Goal: Task Accomplishment & Management: Complete application form

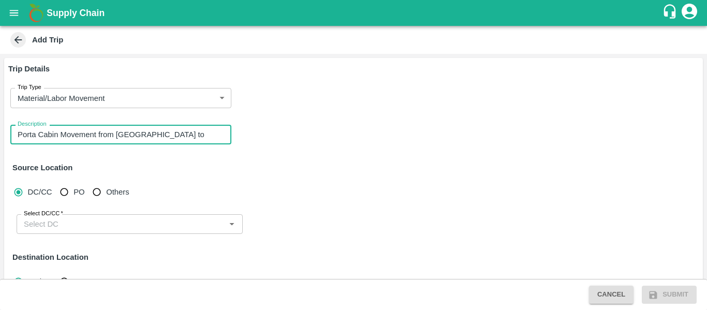
type textarea "Porta Cabin Movement from [GEOGRAPHIC_DATA] to [GEOGRAPHIC_DATA]"
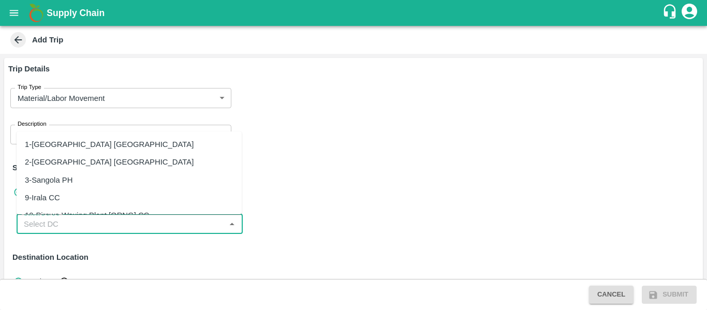
click at [125, 221] on input "Select DC/CC   *" at bounding box center [121, 223] width 203 height 13
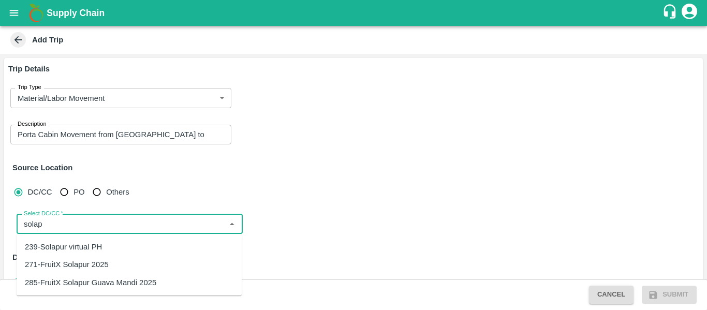
click at [98, 258] on div "271-FruitX Solapur 2025" at bounding box center [129, 265] width 225 height 18
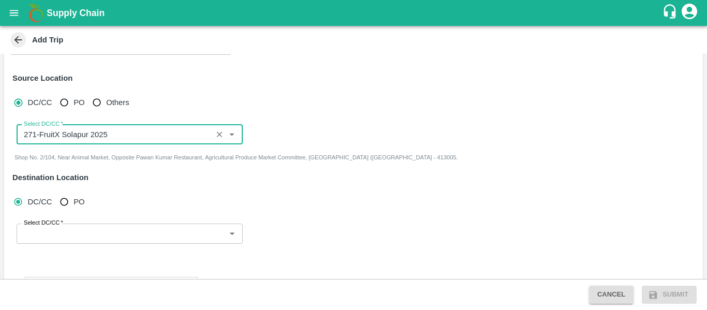
scroll to position [98, 0]
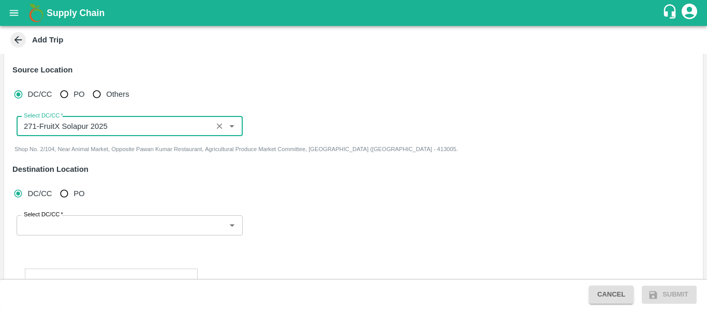
type input "271-FruitX Solapur 2025"
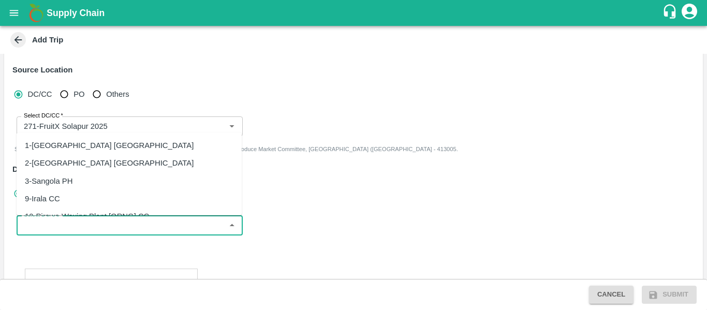
click at [93, 227] on input "Select DC/CC   *" at bounding box center [121, 224] width 203 height 13
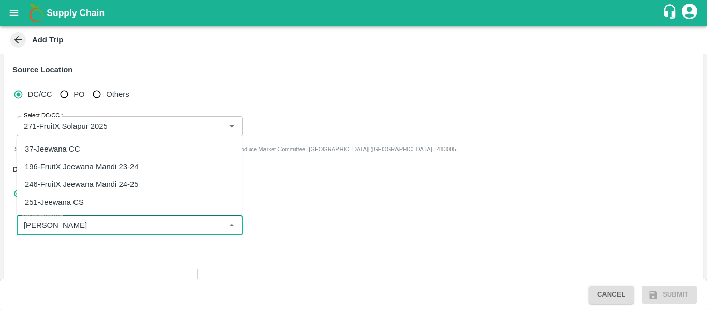
click at [139, 180] on div "246-FruitX Jeewana Mandi 24-25" at bounding box center [129, 185] width 225 height 18
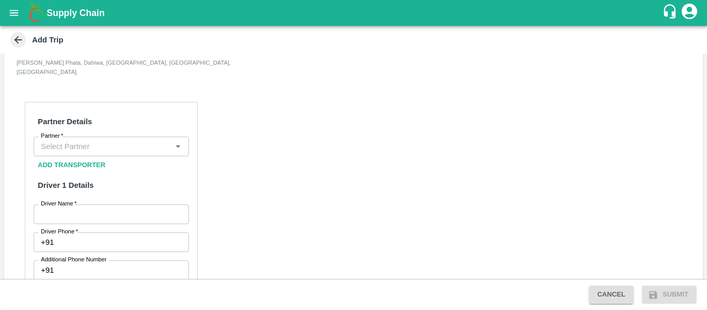
scroll to position [284, 0]
type input "246-FruitX Jeewana Mandi 24-25"
click at [130, 139] on input "Partner   *" at bounding box center [103, 145] width 132 height 13
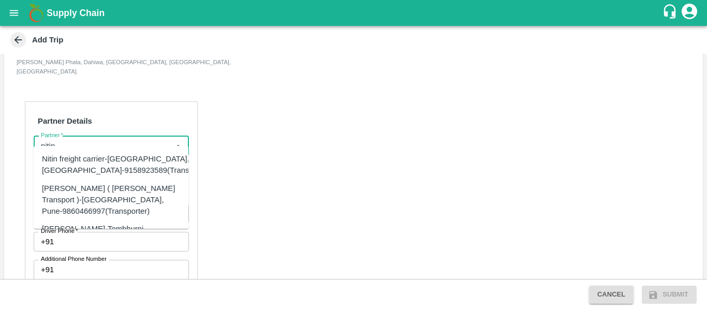
click at [130, 139] on input "Partner   *" at bounding box center [103, 145] width 132 height 13
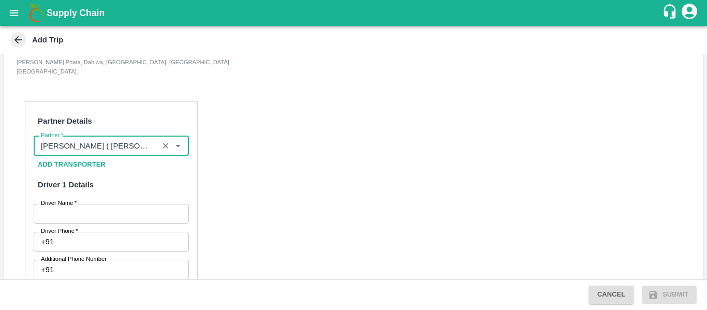
type input "[PERSON_NAME] ( [PERSON_NAME] Transport )-[GEOGRAPHIC_DATA], Pune-9860466997(Tr…"
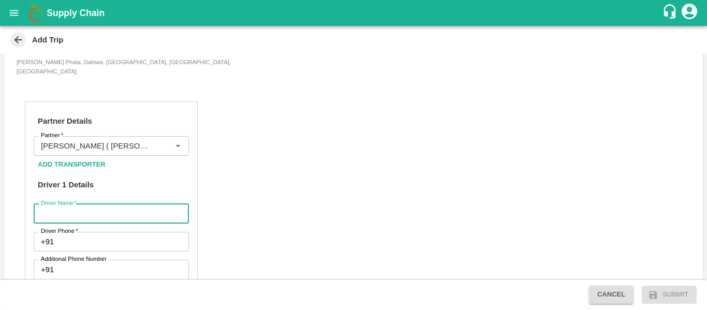
click at [132, 206] on input "Driver Name   *" at bounding box center [111, 214] width 155 height 20
type input "NAgu"
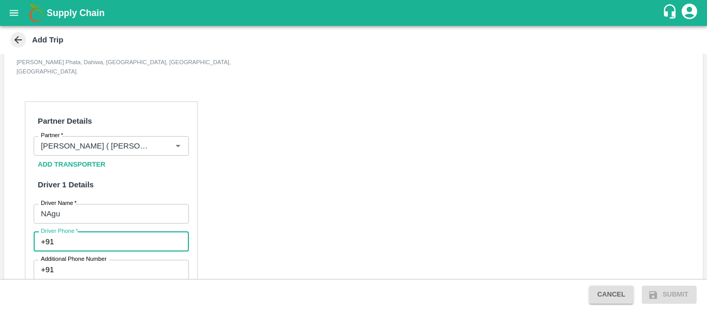
click at [113, 232] on input "Driver Phone   *" at bounding box center [123, 242] width 130 height 20
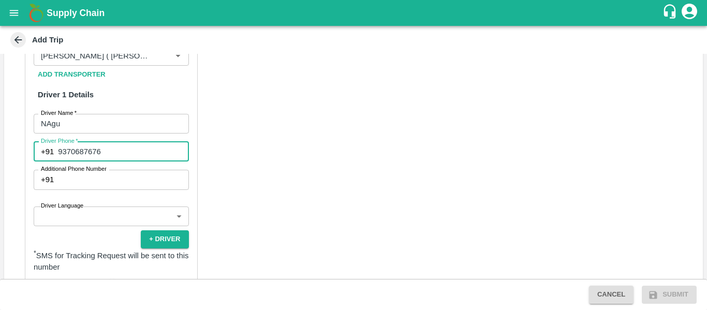
scroll to position [375, 0]
type input "9370687676"
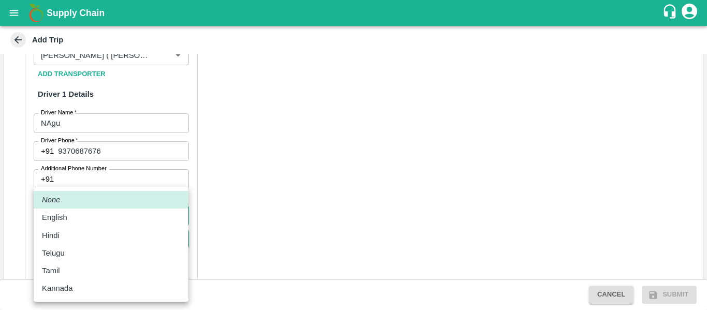
click at [113, 212] on body "Supply Chain Add Trip Trip Details Trip Type Material/Labor Movement 2 Trip Typ…" at bounding box center [353, 155] width 707 height 310
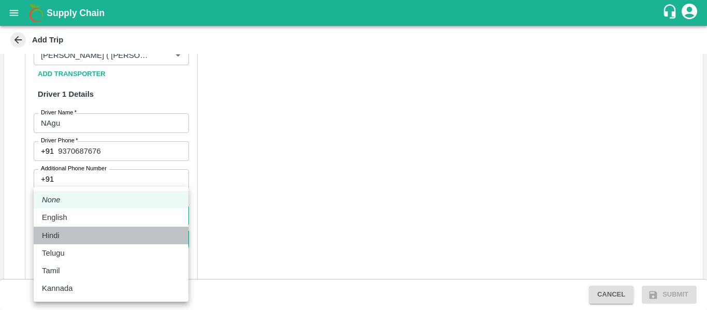
click at [111, 232] on div "Hindi" at bounding box center [111, 235] width 138 height 11
type input "hi"
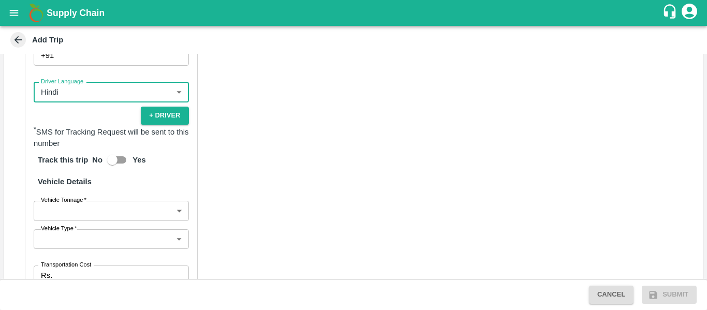
scroll to position [500, 0]
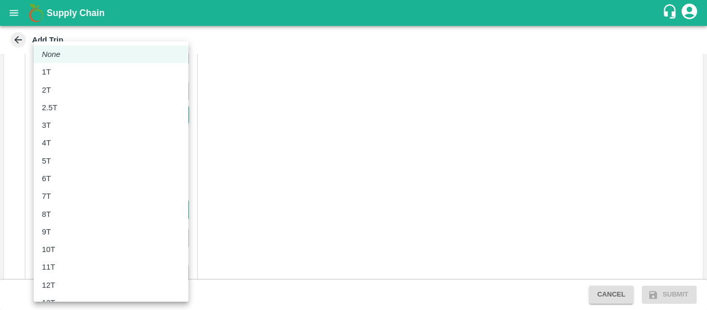
click at [161, 199] on body "Supply Chain Add Trip Trip Details Trip Type Material/Labor Movement 2 Trip Typ…" at bounding box center [353, 155] width 707 height 310
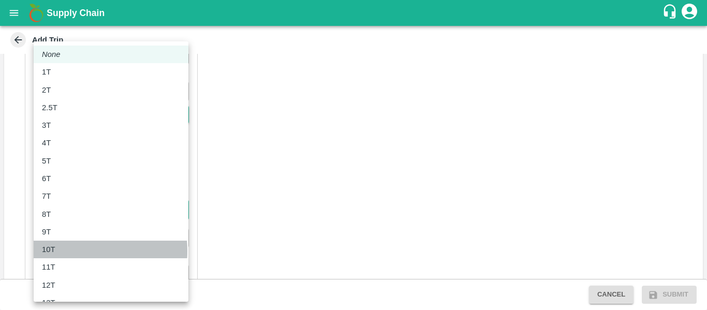
click at [61, 251] on div "10T" at bounding box center [111, 249] width 138 height 11
type input "10000"
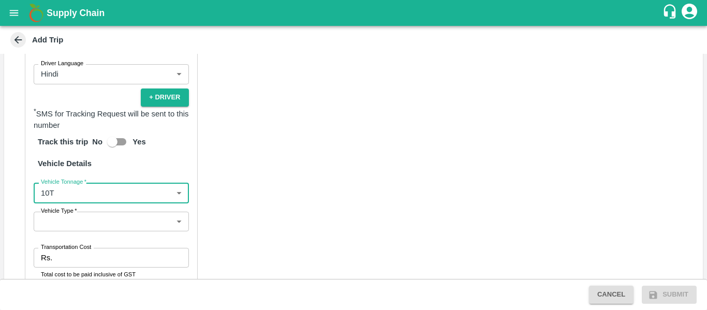
scroll to position [517, 0]
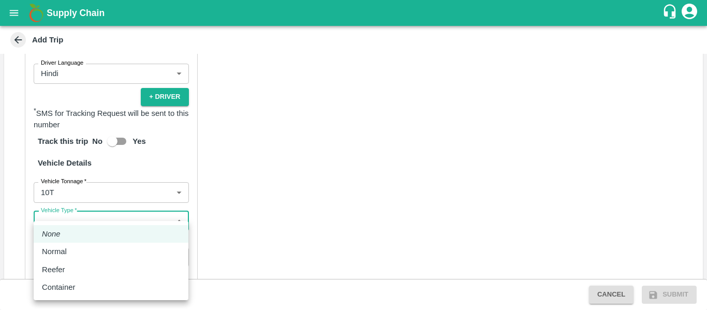
click at [113, 203] on body "Supply Chain Add Trip Trip Details Trip Type Material/Labor Movement 2 Trip Typ…" at bounding box center [353, 155] width 707 height 310
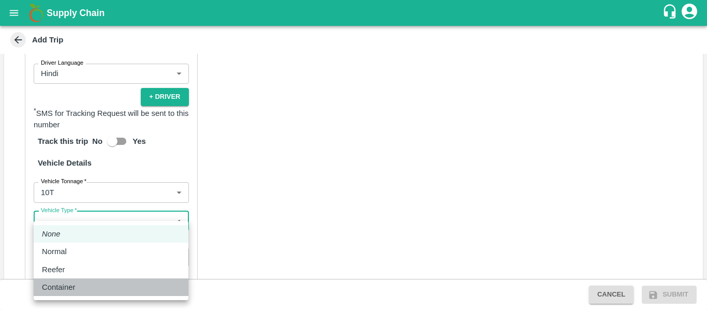
click at [76, 290] on div "Container" at bounding box center [61, 287] width 38 height 11
type input "Container"
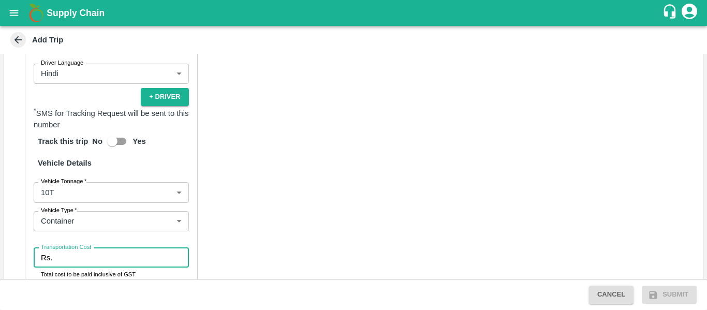
click at [142, 248] on input "Transportation Cost" at bounding box center [122, 258] width 132 height 20
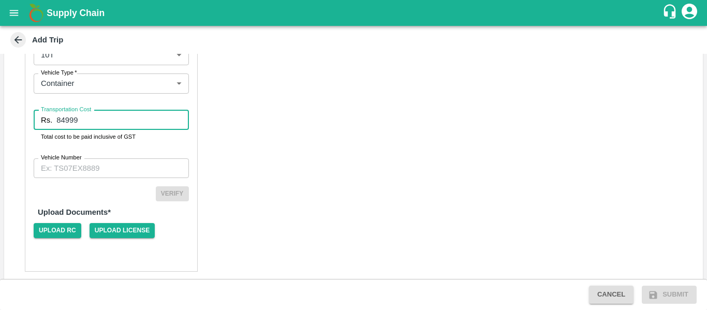
type input "84999"
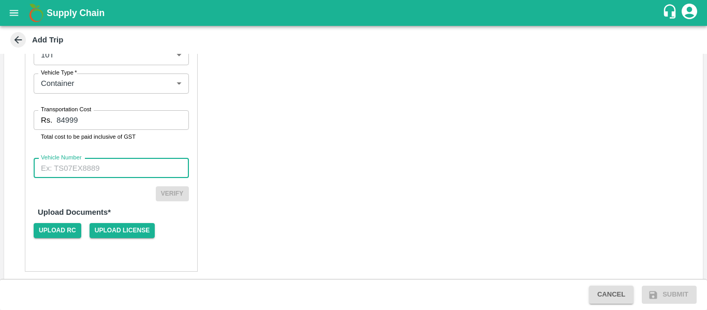
click at [65, 158] on input "Vehicle Number" at bounding box center [111, 168] width 155 height 20
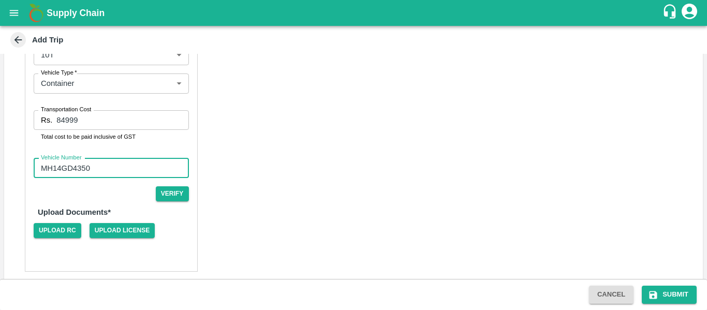
type input "MH14GD4350"
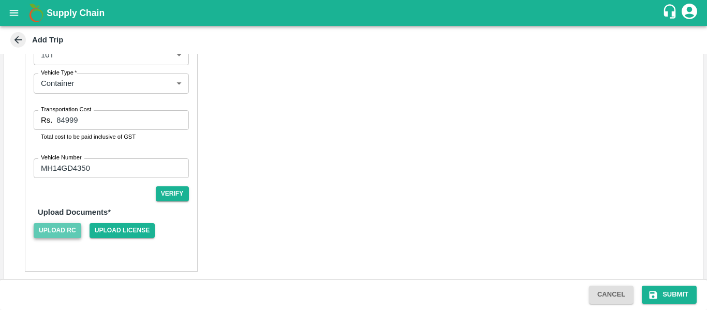
click at [50, 224] on span "Upload RC" at bounding box center [58, 230] width 48 height 15
click at [0, 0] on input "Upload RC" at bounding box center [0, 0] width 0 height 0
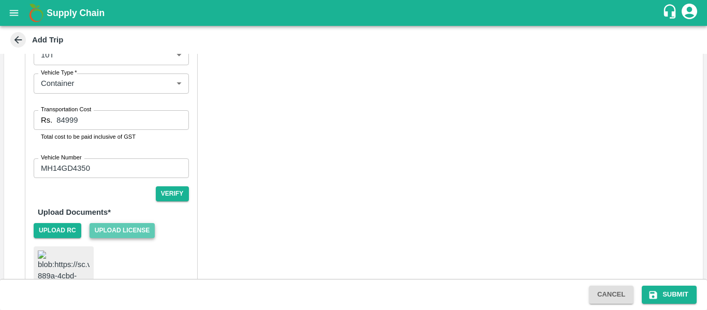
click at [124, 223] on span "Upload License" at bounding box center [123, 230] width 66 height 15
click at [0, 0] on input "Upload License" at bounding box center [0, 0] width 0 height 0
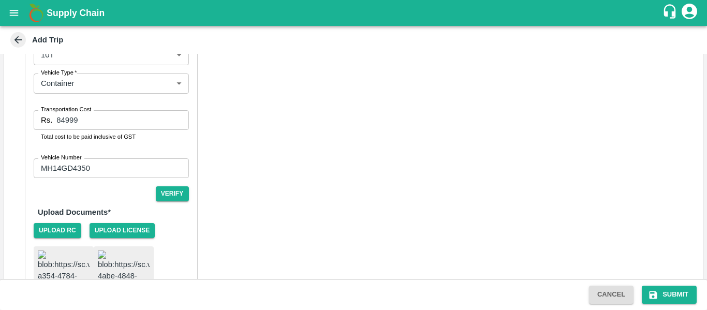
scroll to position [765, 0]
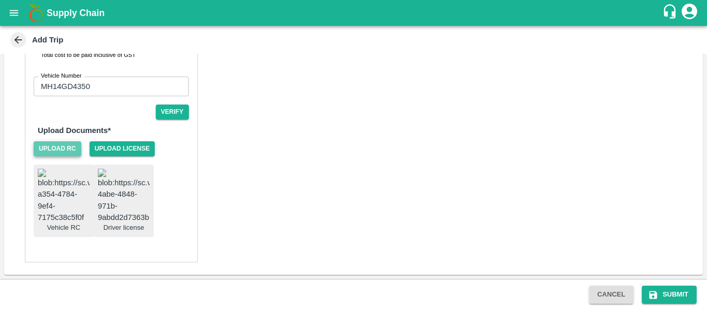
click at [56, 141] on span "Upload RC" at bounding box center [58, 148] width 48 height 15
click at [0, 0] on input "Upload RC" at bounding box center [0, 0] width 0 height 0
click at [124, 141] on span "Upload License" at bounding box center [123, 148] width 66 height 15
click at [0, 0] on input "Upload License" at bounding box center [0, 0] width 0 height 0
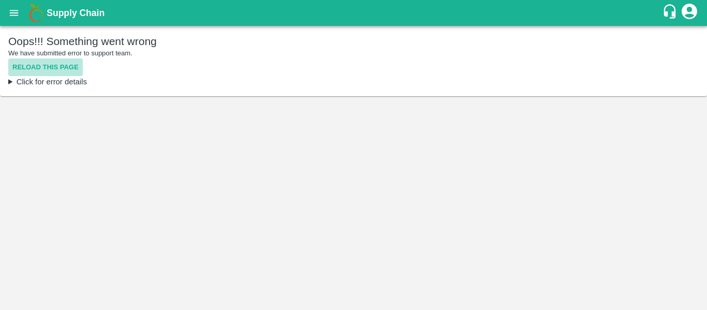
click at [57, 64] on button "Reload this page" at bounding box center [45, 68] width 75 height 18
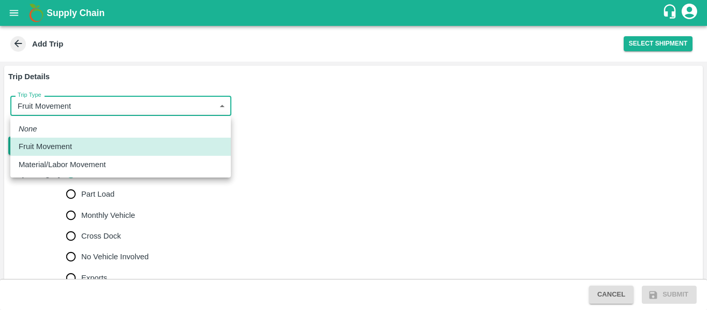
click at [94, 104] on body "Supply Chain Add Trip Select Shipment Trip Details Trip Type Fruit Movement 1 T…" at bounding box center [353, 155] width 707 height 310
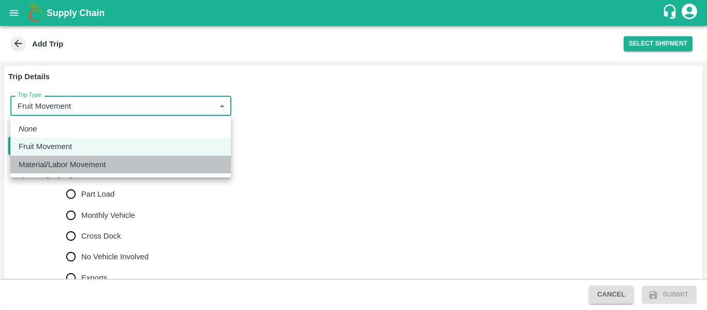
click at [75, 165] on p "Material/Labor Movement" at bounding box center [62, 164] width 87 height 11
type input "2"
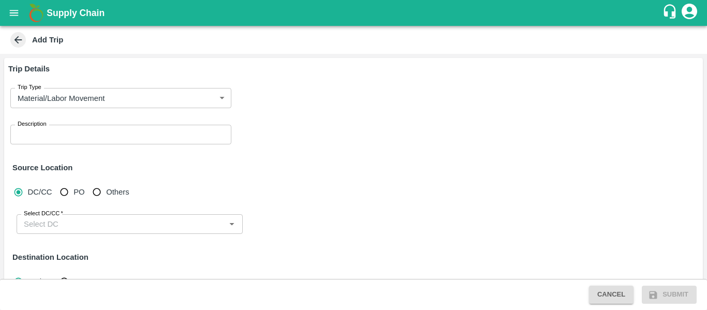
click at [77, 141] on div "x Description" at bounding box center [120, 135] width 221 height 20
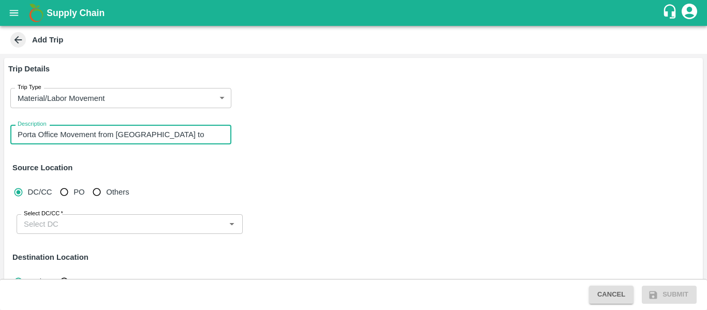
click at [96, 214] on div "Select DC/CC" at bounding box center [130, 224] width 226 height 20
type textarea "Porta Office Movement from Solapur to Jeewana"
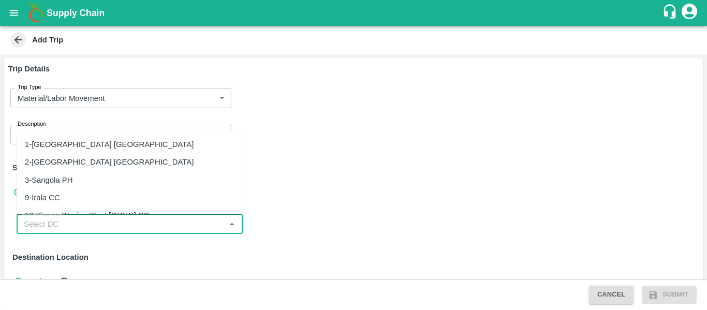
click at [96, 214] on div "10-Pirawa Waxing Plant [ORNG] CC" at bounding box center [87, 215] width 124 height 11
type input "10-Pirawa Waxing Plant [ORNG] CC"
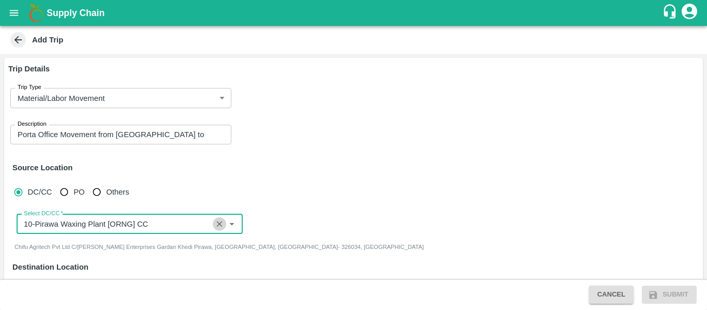
click at [217, 223] on icon "Clear" at bounding box center [220, 225] width 10 height 10
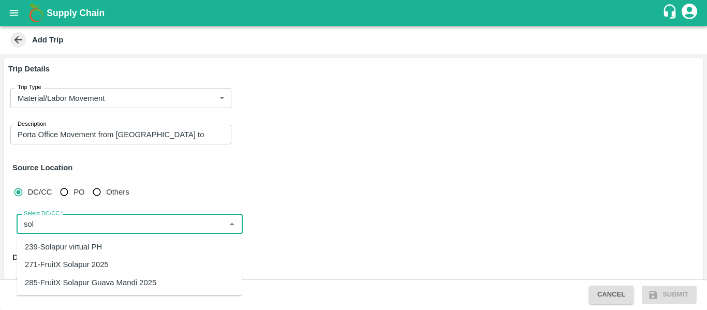
click at [59, 264] on div "271-FruitX Solapur 2025" at bounding box center [67, 264] width 84 height 11
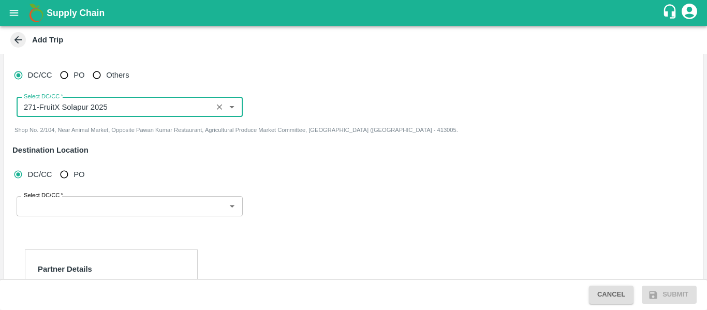
scroll to position [118, 0]
type input "271-FruitX Solapur 2025"
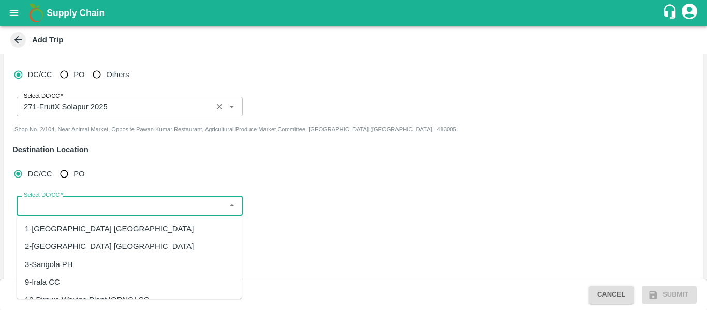
click at [94, 203] on input "Select DC/CC   *" at bounding box center [121, 205] width 203 height 13
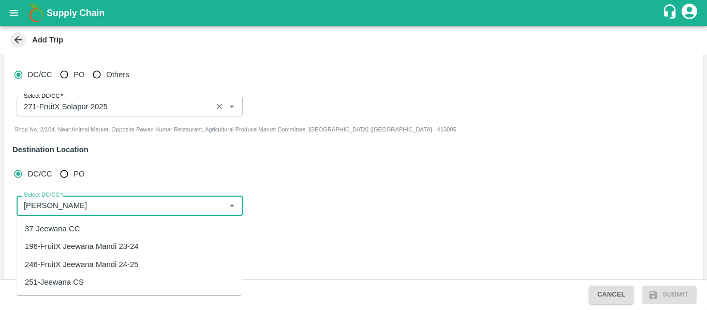
click at [112, 272] on div "246-FruitX Jeewana Mandi 24-25" at bounding box center [129, 265] width 225 height 18
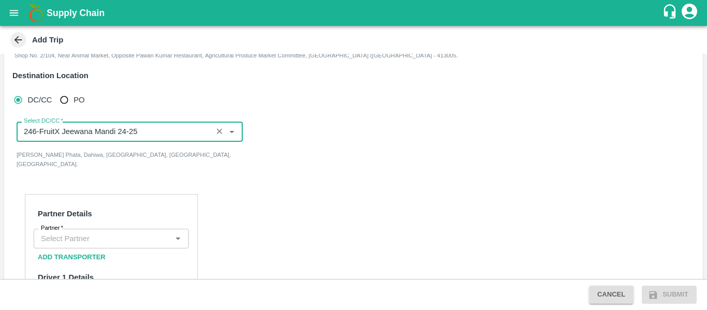
scroll to position [193, 0]
type input "246-FruitX Jeewana Mandi 24-25"
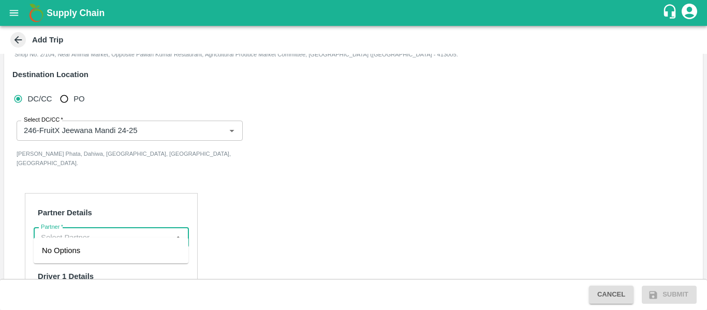
click at [104, 231] on input "Partner   *" at bounding box center [103, 237] width 132 height 13
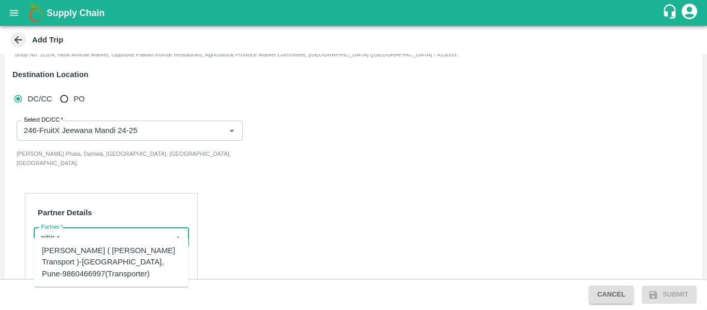
click at [108, 266] on div "[PERSON_NAME] ( [PERSON_NAME] Transport )-[GEOGRAPHIC_DATA], Pune-9860466997(Tr…" at bounding box center [111, 262] width 138 height 35
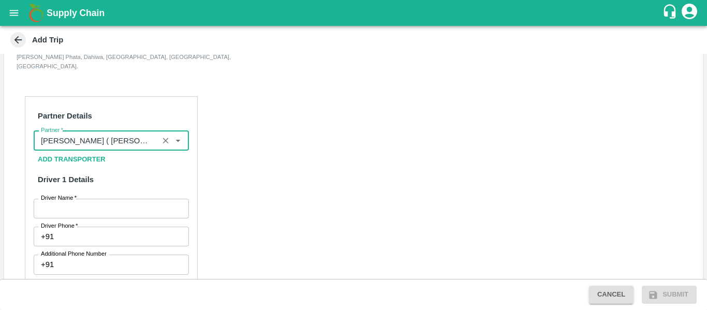
scroll to position [292, 0]
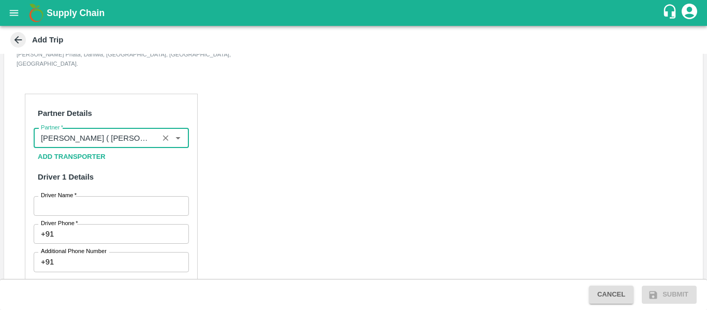
type input "[PERSON_NAME] ( [PERSON_NAME] Transport )-[GEOGRAPHIC_DATA], Pune-9860466997(Tr…"
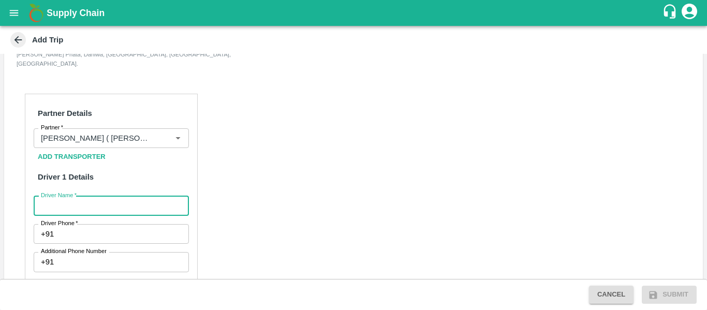
click at [83, 196] on input "Driver Name   *" at bounding box center [111, 206] width 155 height 20
type input "Nagu"
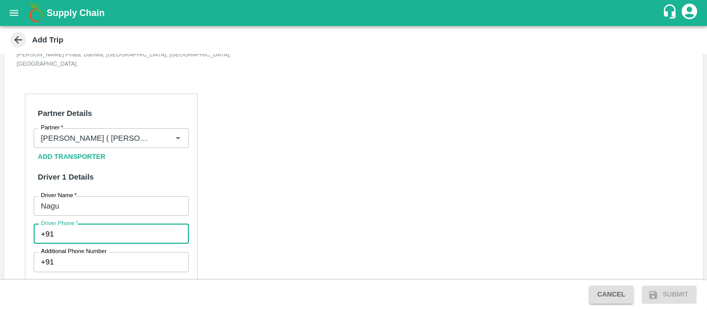
click at [66, 224] on input "Driver Phone   *" at bounding box center [123, 234] width 130 height 20
type input "9724474503"
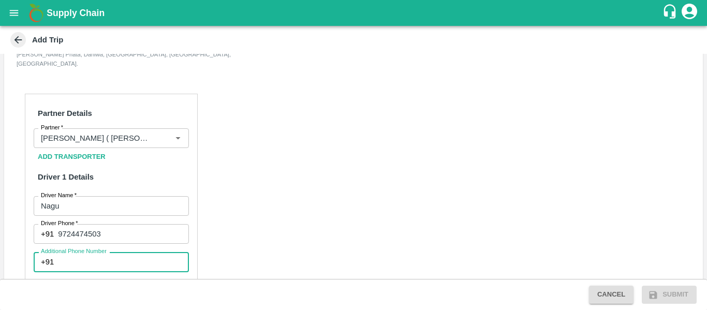
drag, startPoint x: 105, startPoint y: 240, endPoint x: 122, endPoint y: 250, distance: 19.5
click at [122, 252] on input "Additional Phone Number" at bounding box center [123, 262] width 130 height 20
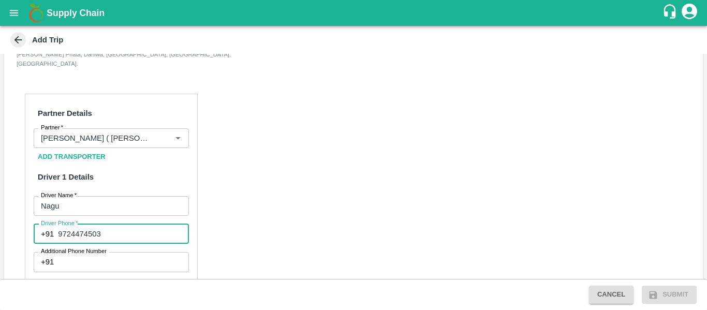
click at [126, 226] on input "9724474503" at bounding box center [123, 234] width 130 height 20
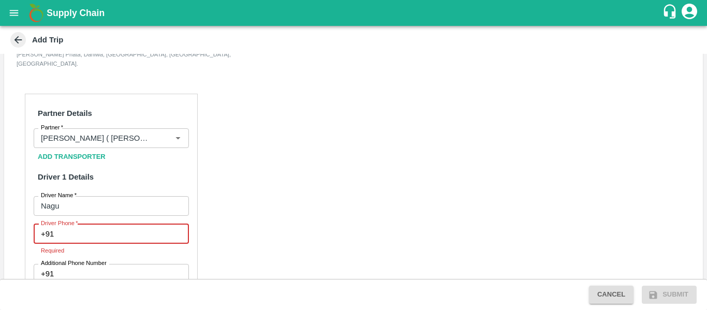
click at [126, 226] on input "Driver Phone   *" at bounding box center [123, 234] width 130 height 20
type input "9370687676"
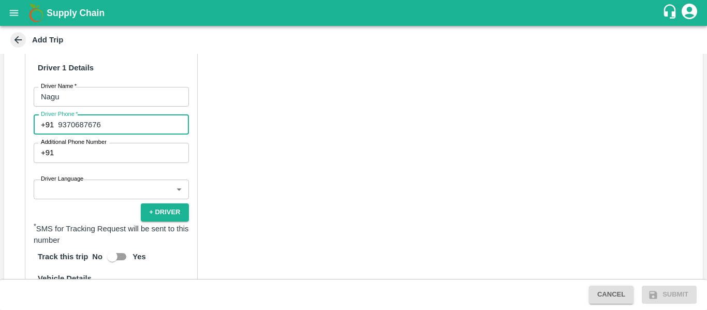
scroll to position [403, 0]
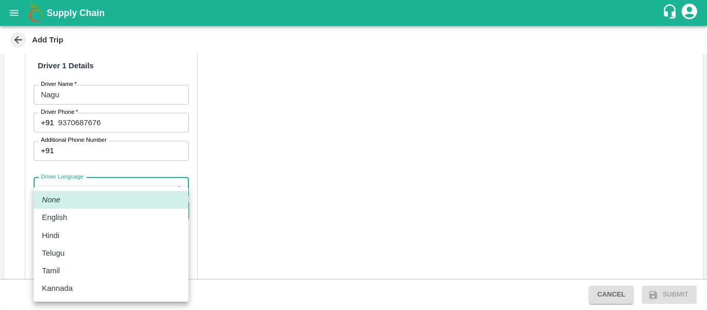
click at [92, 184] on body "Supply Chain Add Trip Trip Details Trip Type Material/Labor Movement 2 Trip Typ…" at bounding box center [353, 155] width 707 height 310
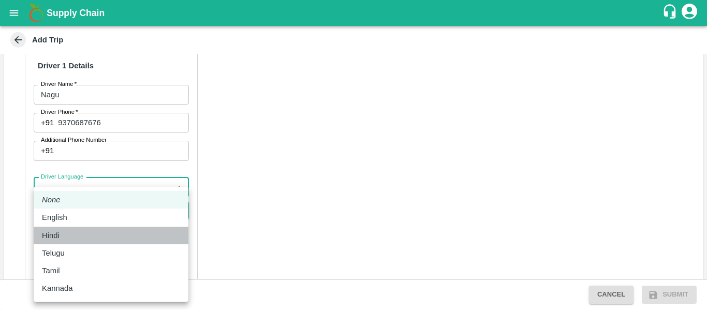
click at [70, 235] on div "Hindi" at bounding box center [111, 235] width 138 height 11
type input "hi"
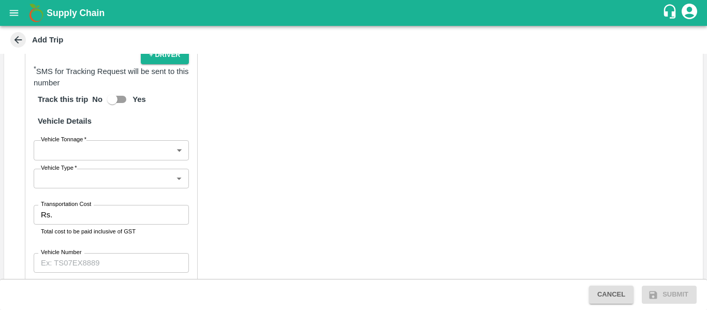
scroll to position [566, 0]
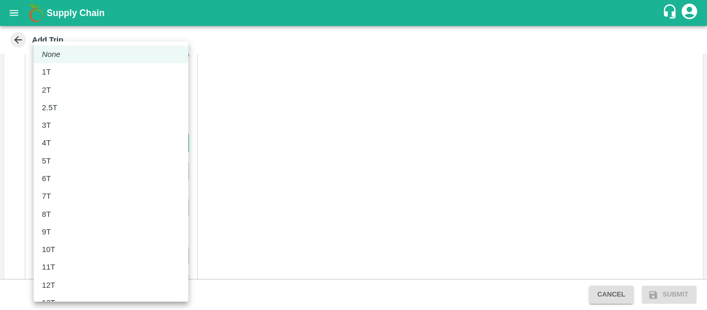
click at [118, 130] on body "Supply Chain Add Trip Trip Details Trip Type Material/Labor Movement 2 Trip Typ…" at bounding box center [353, 155] width 707 height 310
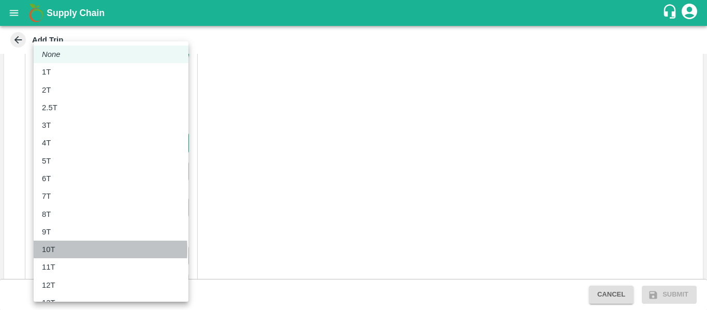
click at [62, 250] on div "10T" at bounding box center [111, 249] width 138 height 11
type input "10000"
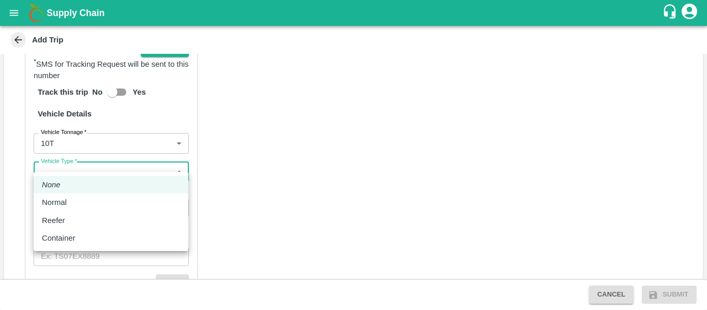
drag, startPoint x: 125, startPoint y: 163, endPoint x: 72, endPoint y: 242, distance: 94.5
click at [72, 242] on body "Supply Chain Add Trip Trip Details Trip Type Material/Labor Movement 2 Trip Typ…" at bounding box center [353, 155] width 707 height 310
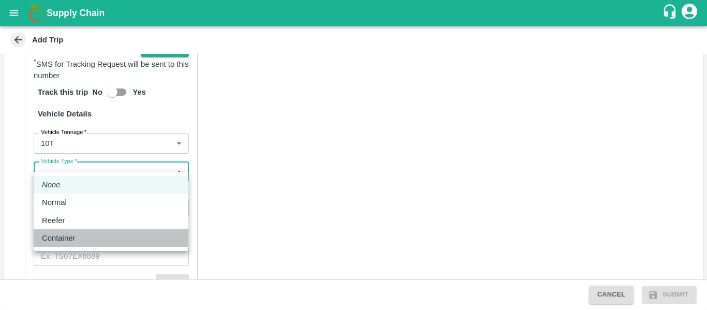
click at [72, 242] on p "Container" at bounding box center [58, 237] width 33 height 11
type input "Container"
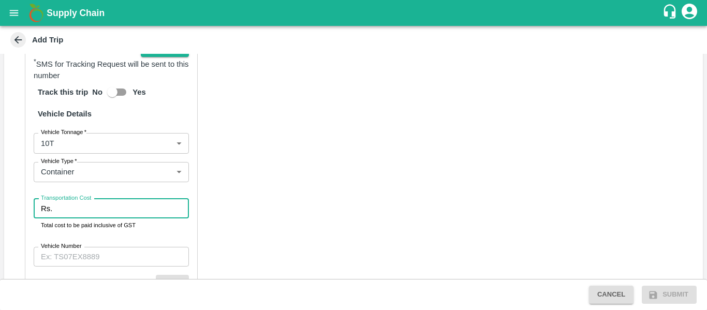
click at [142, 199] on input "Transportation Cost" at bounding box center [122, 209] width 132 height 20
type input "85000"
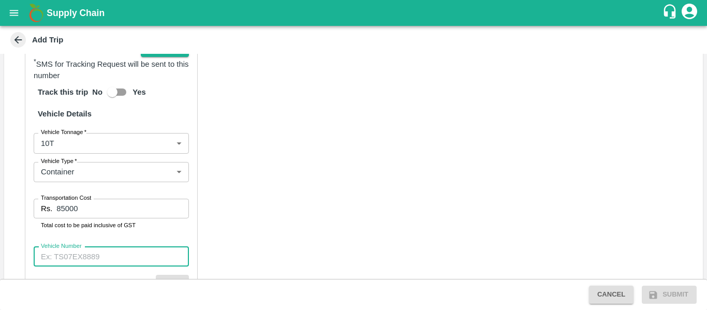
click at [134, 247] on input "Vehicle Number" at bounding box center [111, 257] width 155 height 20
type input "MH14GD4350"
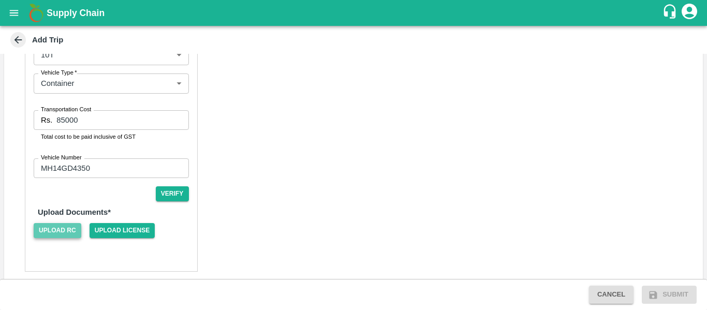
click at [63, 223] on span "Upload RC" at bounding box center [58, 230] width 48 height 15
click at [0, 0] on input "Upload RC" at bounding box center [0, 0] width 0 height 0
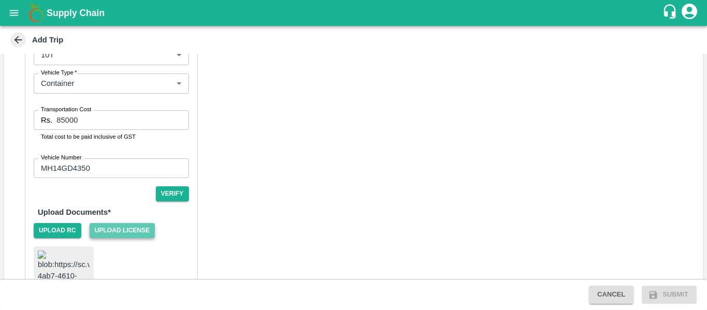
click at [127, 227] on span "Upload License" at bounding box center [123, 230] width 66 height 15
click at [0, 0] on input "Upload License" at bounding box center [0, 0] width 0 height 0
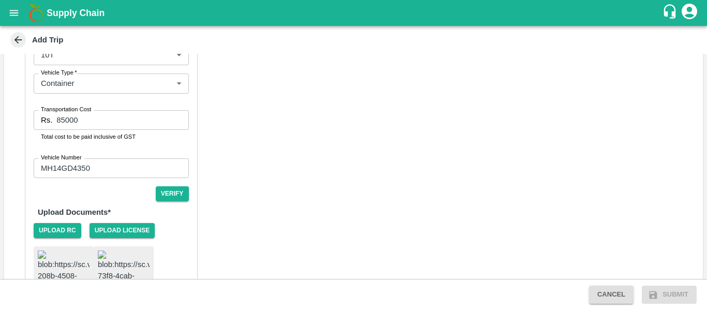
scroll to position [765, 0]
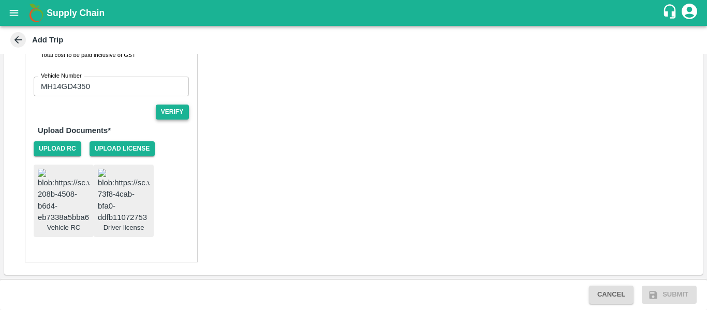
click at [175, 105] on button "Verify" at bounding box center [172, 112] width 33 height 15
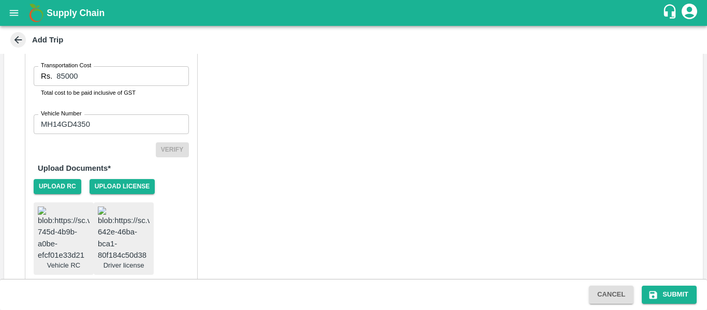
scroll to position [699, 0]
click at [674, 299] on button "Submit" at bounding box center [669, 295] width 55 height 18
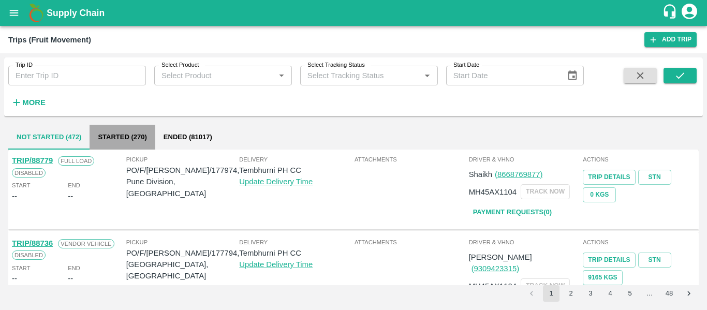
click at [138, 140] on button "Started (270)" at bounding box center [122, 137] width 65 height 25
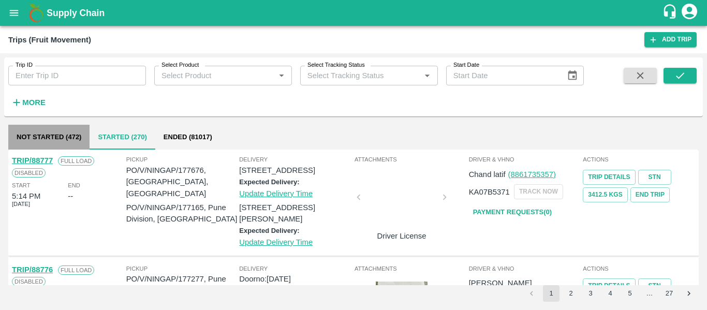
click at [46, 145] on button "Not Started (472)" at bounding box center [48, 137] width 81 height 25
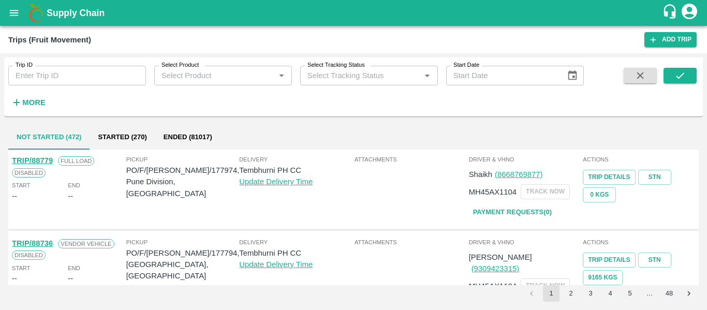
type input "DD/MM/YYYY"
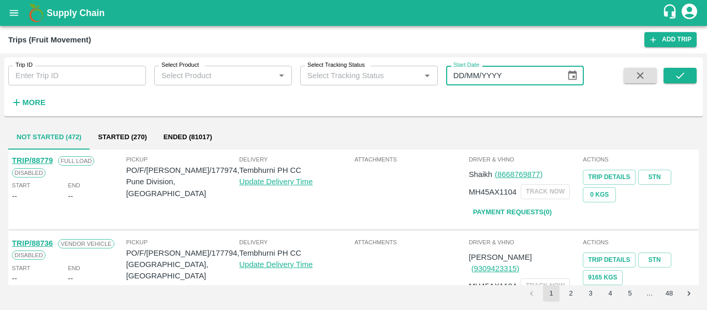
click at [490, 84] on input "DD/MM/YYYY" at bounding box center [502, 76] width 113 height 20
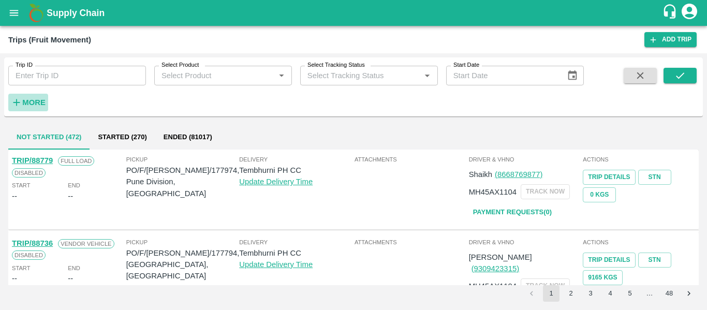
click at [24, 104] on strong "More" at bounding box center [33, 102] width 23 height 8
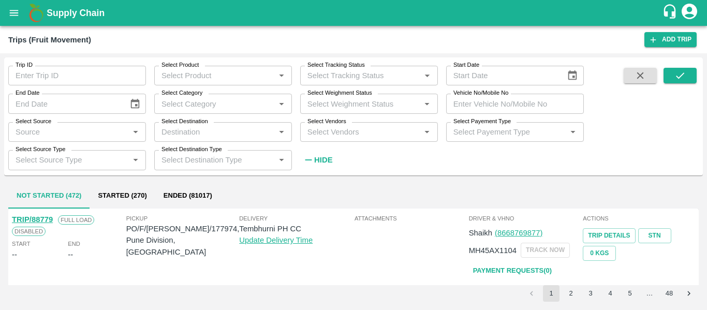
click at [10, 7] on icon "open drawer" at bounding box center [13, 12] width 11 height 11
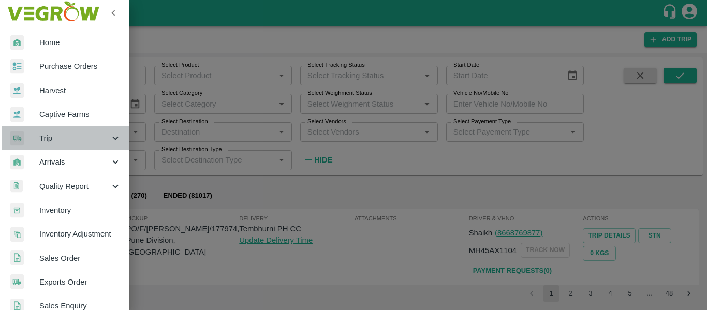
click at [66, 140] on span "Trip" at bounding box center [74, 138] width 70 height 11
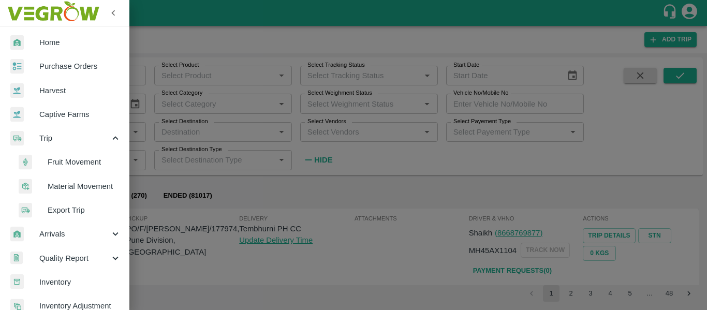
click at [62, 184] on span "Material Movement" at bounding box center [85, 186] width 74 height 11
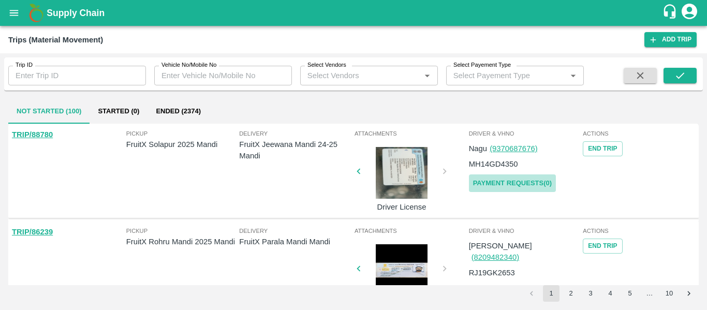
click at [526, 187] on link "Payment Requests( 0 )" at bounding box center [512, 183] width 87 height 18
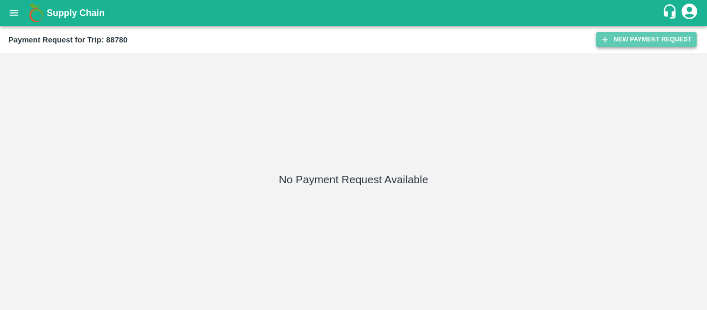
click at [641, 42] on button "New Payment Request" at bounding box center [646, 39] width 100 height 15
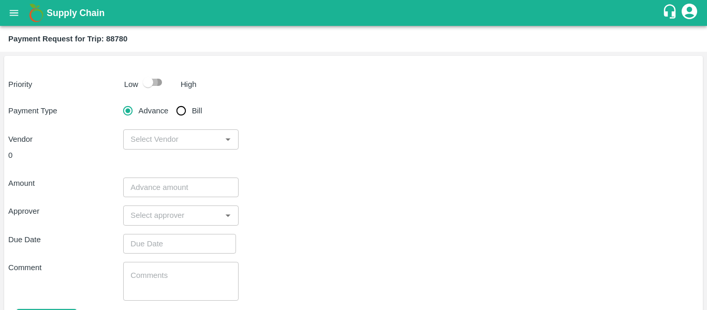
click at [148, 74] on input "checkbox" at bounding box center [148, 82] width 59 height 20
checkbox input "true"
click at [223, 137] on icon "Open" at bounding box center [227, 139] width 11 height 11
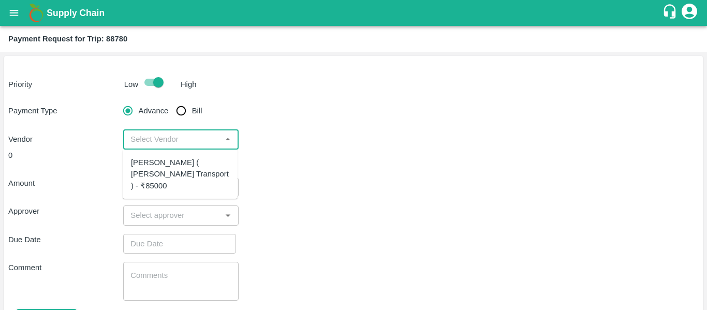
click at [194, 171] on div "Nitin Rasal ( Bhairavnath Transport ) - ₹85000" at bounding box center [180, 174] width 98 height 35
type input "Nitin Rasal ( Bhairavnath Transport ) - ₹85000"
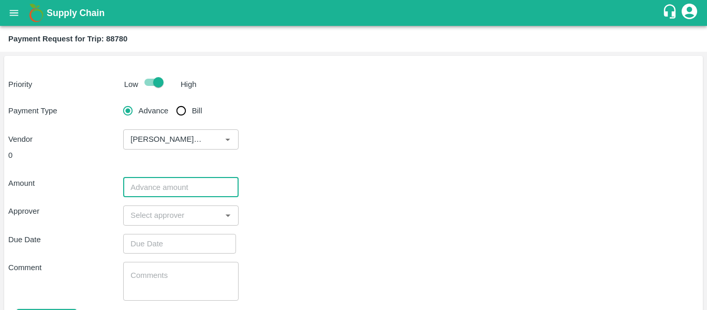
click at [186, 187] on input "number" at bounding box center [180, 188] width 115 height 20
type input "70000"
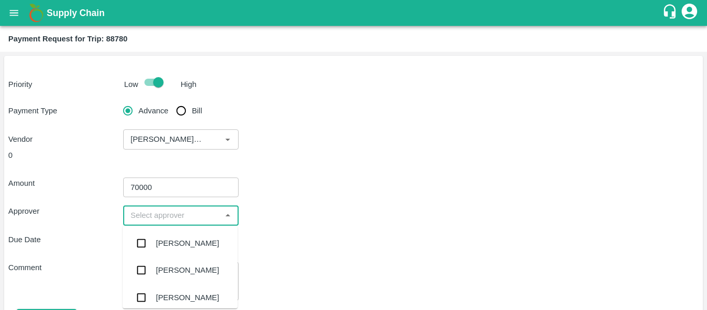
click at [183, 217] on input "input" at bounding box center [172, 215] width 92 height 13
type input "pal"
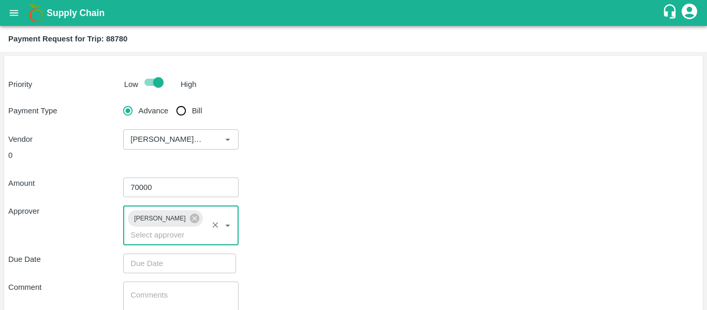
scroll to position [75, 0]
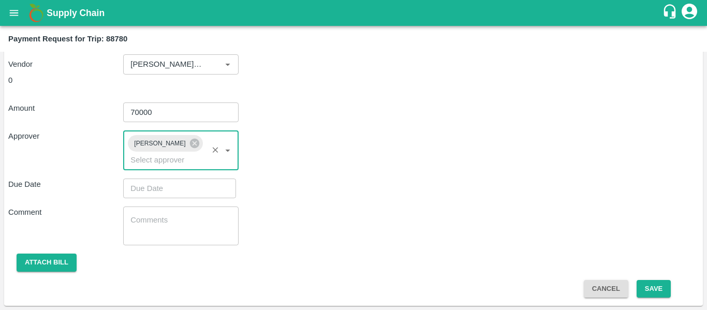
type input "DD/MM/YYYY hh:mm aa"
click at [193, 188] on input "DD/MM/YYYY hh:mm aa" at bounding box center [176, 189] width 106 height 20
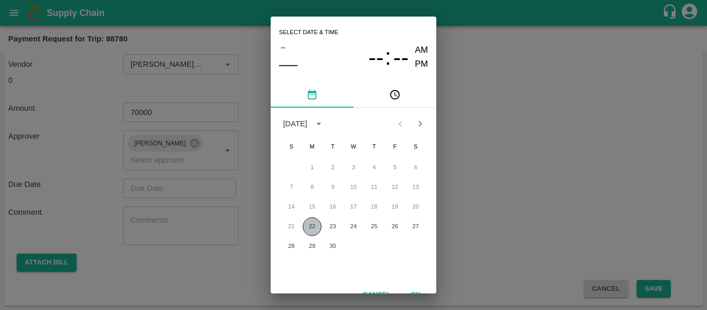
click at [317, 226] on button "22" at bounding box center [312, 226] width 19 height 19
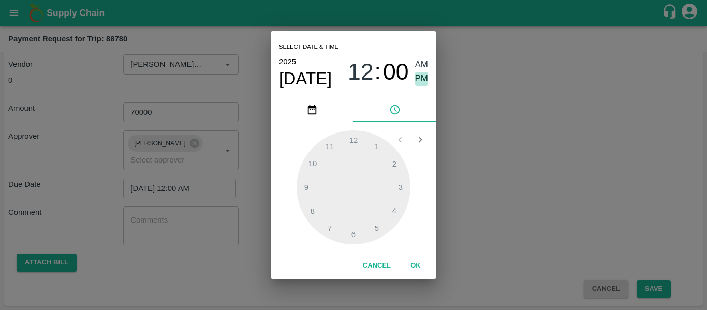
click at [422, 80] on span "PM" at bounding box center [421, 79] width 13 height 14
click at [393, 165] on div at bounding box center [354, 187] width 114 height 114
click at [377, 227] on div at bounding box center [354, 187] width 114 height 114
type input "22/09/2025 05:00 PM"
click at [417, 262] on button "OK" at bounding box center [415, 266] width 33 height 18
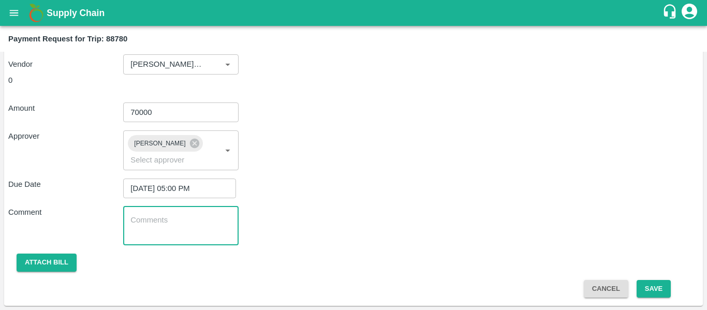
click at [151, 232] on textarea at bounding box center [180, 226] width 100 height 22
type textarea "Porta Office movement from Solapur to Jeewana"
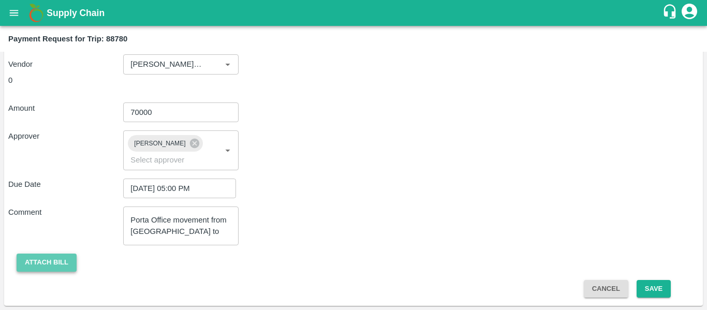
click at [70, 254] on button "Attach bill" at bounding box center [47, 263] width 60 height 18
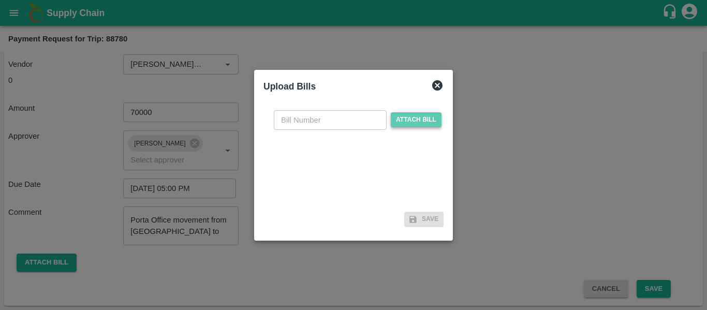
click at [409, 126] on span "Attach bill" at bounding box center [416, 119] width 51 height 15
click at [0, 0] on input "Attach bill" at bounding box center [0, 0] width 0 height 0
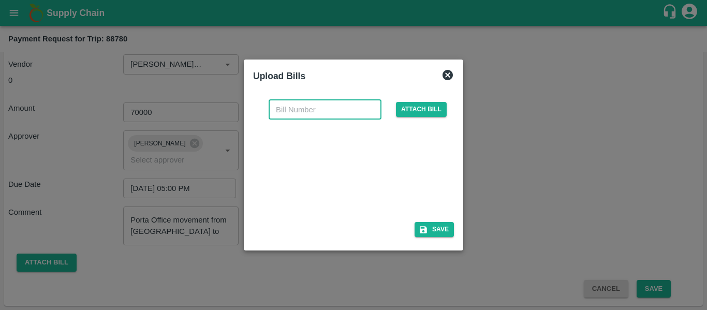
click at [291, 105] on input "text" at bounding box center [325, 110] width 113 height 20
type input "3992"
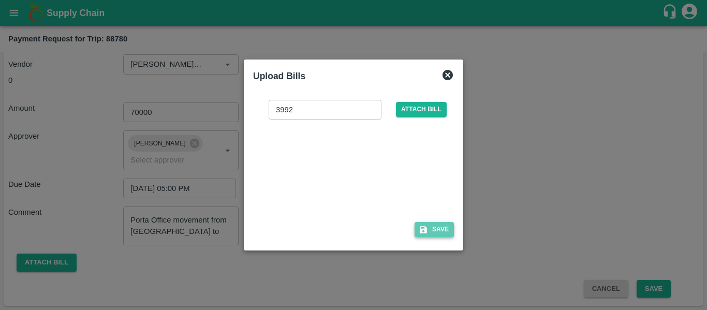
click at [435, 230] on button "Save" at bounding box center [434, 229] width 39 height 15
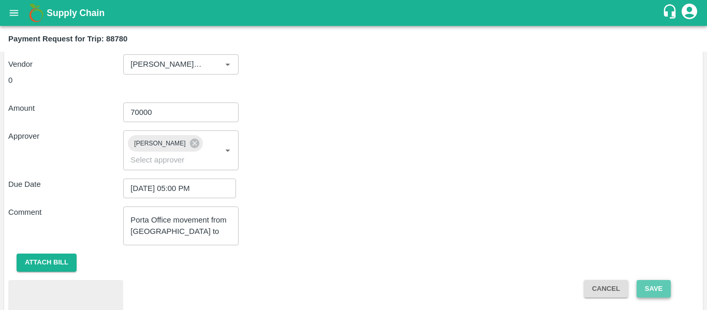
click at [656, 285] on button "Save" at bounding box center [654, 289] width 34 height 18
